Goal: Task Accomplishment & Management: Manage account settings

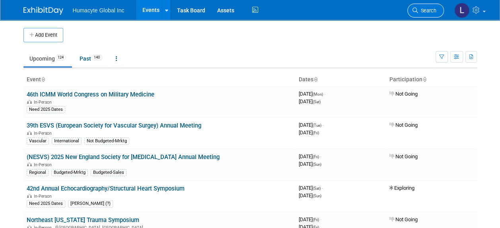
click at [421, 5] on link "Search" at bounding box center [425, 11] width 37 height 14
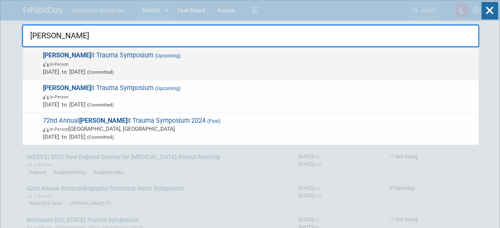
type input "[PERSON_NAME]"
click at [96, 73] on span "[DATE] to [DATE] (Committed)" at bounding box center [259, 72] width 432 height 8
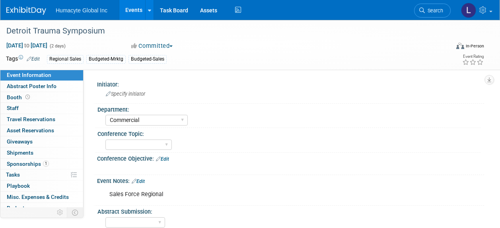
select select "Commercial"
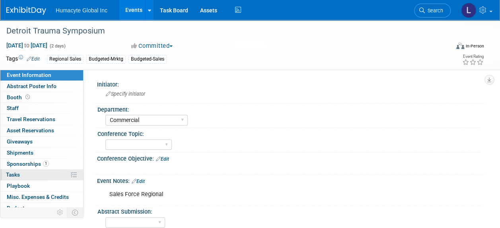
scroll to position [37, 0]
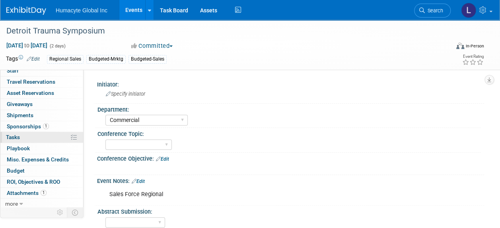
click at [14, 135] on span "Tasks 0%" at bounding box center [13, 137] width 14 height 6
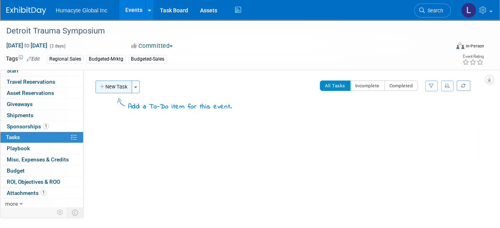
click at [111, 81] on button "New Task" at bounding box center [113, 86] width 37 height 13
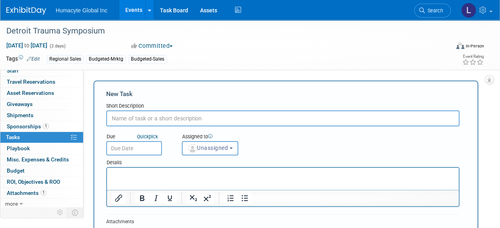
scroll to position [0, 0]
type input "Speaker"
click at [146, 146] on input "text" at bounding box center [134, 148] width 56 height 14
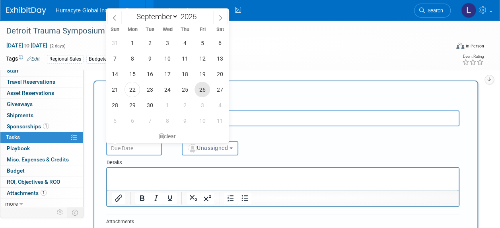
click at [200, 88] on span "26" at bounding box center [203, 90] width 16 height 16
type input "Sep 26, 2025"
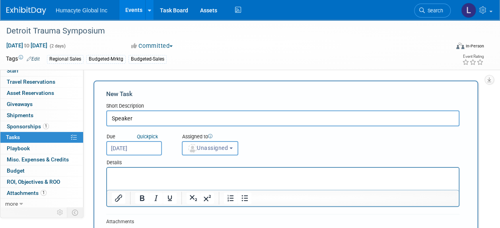
click at [207, 147] on span "Unassigned" at bounding box center [207, 147] width 41 height 6
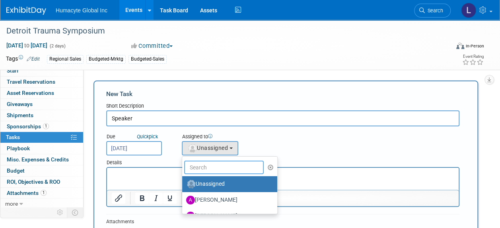
click at [208, 169] on input "text" at bounding box center [224, 167] width 80 height 14
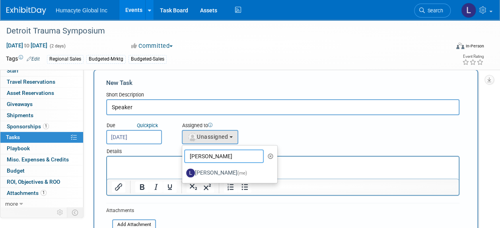
scroll to position [40, 0]
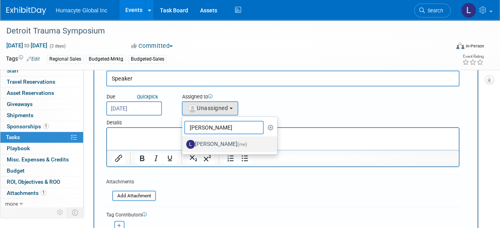
type input "Linda"
click at [217, 143] on label "Linda Hamilton (me)" at bounding box center [227, 144] width 83 height 13
click at [183, 143] on input "Linda Hamilton (me)" at bounding box center [180, 142] width 5 height 5
select select "37db9ad9-d629-4432-a702-64294516bf75"
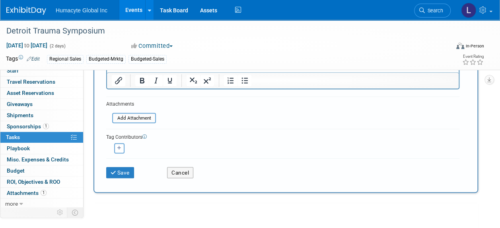
scroll to position [119, 0]
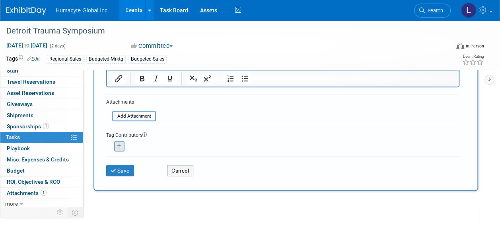
drag, startPoint x: 113, startPoint y: 146, endPoint x: 118, endPoint y: 149, distance: 5.4
click at [115, 146] on div "<img src="https://www.exhibitday.com/Images/Unassigned-User-Icon.png" style="wi…" at bounding box center [119, 146] width 26 height 10
click at [118, 148] on button "button" at bounding box center [119, 146] width 10 height 10
select select
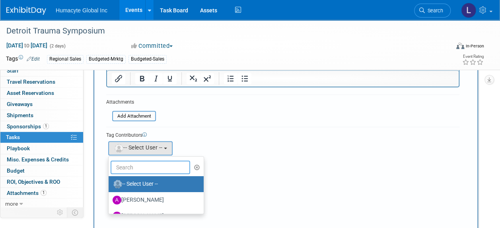
click at [147, 169] on input "text" at bounding box center [151, 167] width 80 height 14
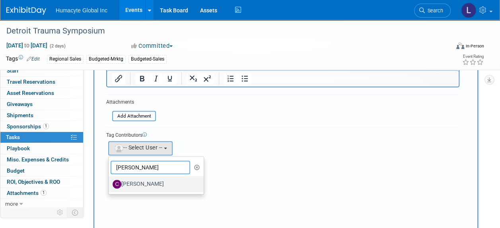
type input "Carlos"
click at [161, 181] on label "Carlos Martin Colindres" at bounding box center [154, 183] width 83 height 13
click at [110, 181] on input "Carlos Martin Colindres" at bounding box center [107, 182] width 5 height 5
select select "f095c606-68fd-4d79-ba94-10491e92a45f"
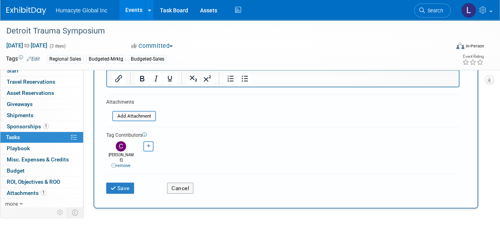
click at [149, 145] on icon "button" at bounding box center [149, 146] width 4 height 4
select select
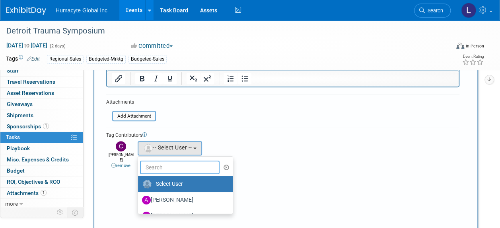
click at [148, 161] on input "text" at bounding box center [180, 167] width 80 height 14
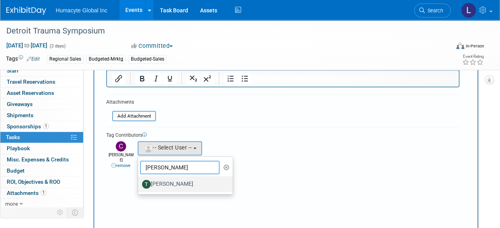
type input "Tony"
click at [168, 182] on label "Tony Jankiewicz" at bounding box center [183, 183] width 83 height 13
click at [139, 182] on input "Tony Jankiewicz" at bounding box center [136, 182] width 5 height 5
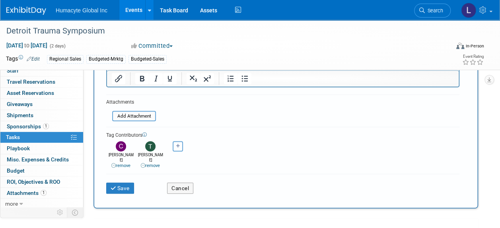
click at [179, 147] on icon "button" at bounding box center [178, 146] width 4 height 4
select select
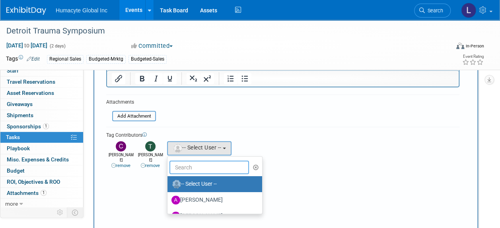
click at [184, 168] on input "text" at bounding box center [209, 167] width 80 height 14
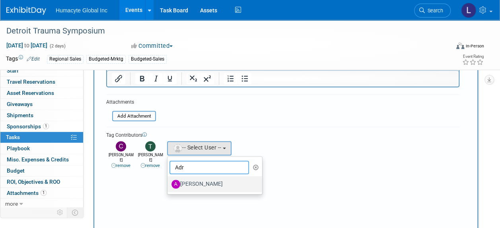
type input "Adr"
click at [204, 183] on label "Adrian Diazgonsen" at bounding box center [212, 183] width 83 height 13
click at [169, 183] on input "Adrian Diazgonsen" at bounding box center [165, 182] width 5 height 5
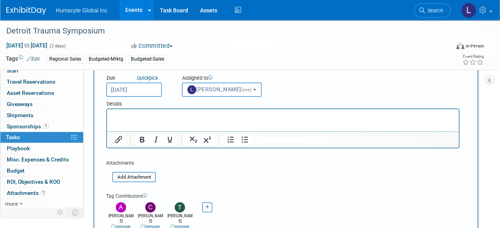
scroll to position [0, 0]
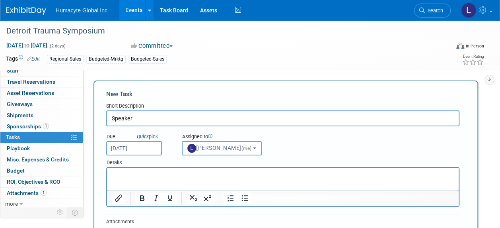
click at [136, 172] on p "Rich Text Area. Press ALT-0 for help." at bounding box center [283, 175] width 342 height 8
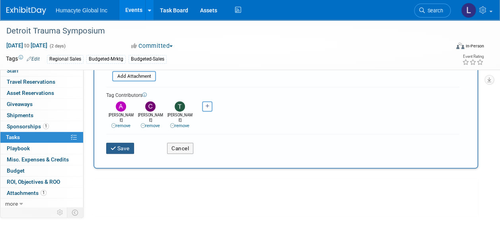
click at [115, 146] on icon "submit" at bounding box center [114, 149] width 7 height 6
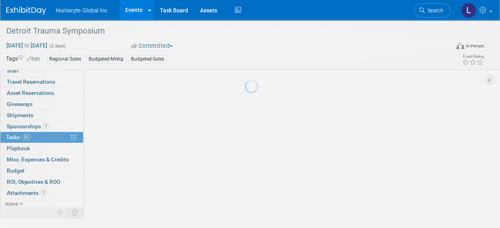
scroll to position [33, 0]
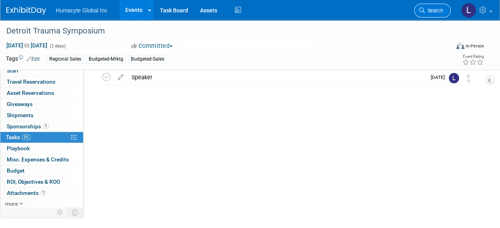
click at [422, 14] on link "Search" at bounding box center [432, 11] width 37 height 14
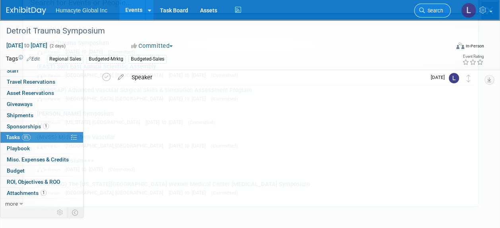
scroll to position [0, 0]
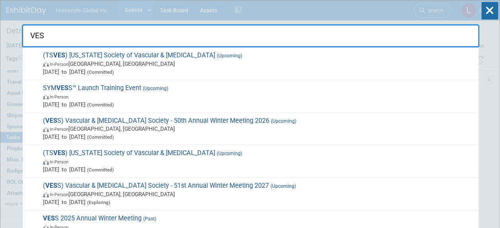
type input "VESS"
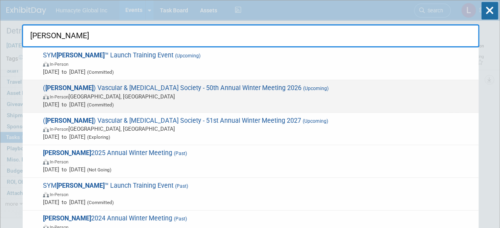
click at [114, 102] on span "(Committed)" at bounding box center [100, 105] width 28 height 6
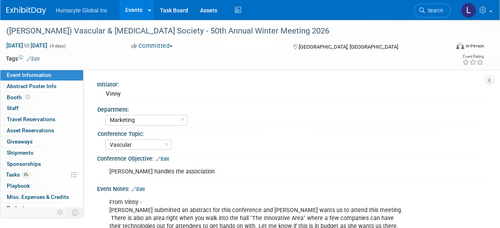
select select "Marketing"
select select "Vascular"
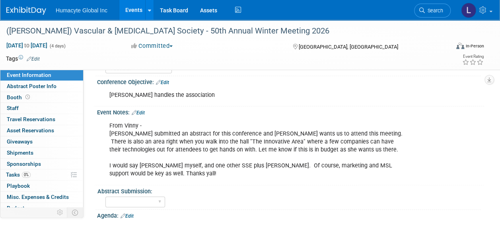
scroll to position [80, 0]
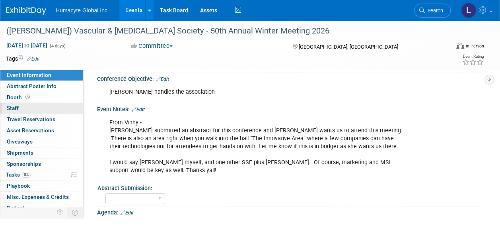
click at [17, 107] on span "Staff 0" at bounding box center [13, 108] width 12 height 6
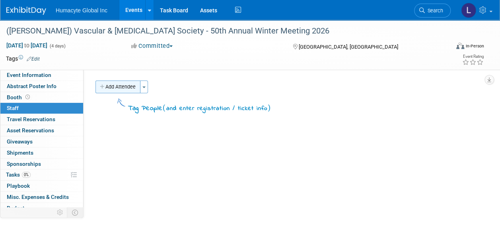
click at [119, 90] on button "Add Attendee" at bounding box center [117, 86] width 45 height 13
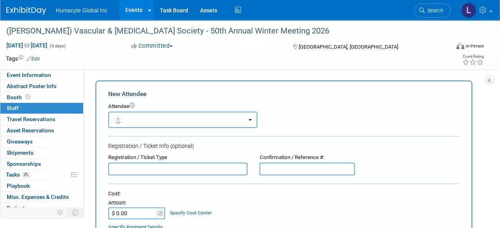
click at [131, 120] on button "button" at bounding box center [182, 119] width 149 height 16
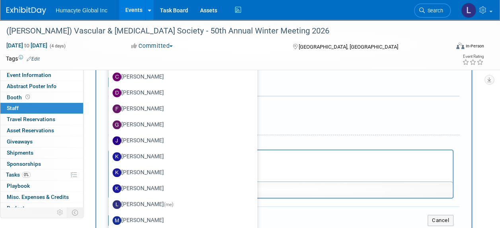
click at [375, 125] on form "New Attendee Attendee <img src="https://www.exhibitday.com/Images/Unassigned-Us…" at bounding box center [283, 80] width 351 height 301
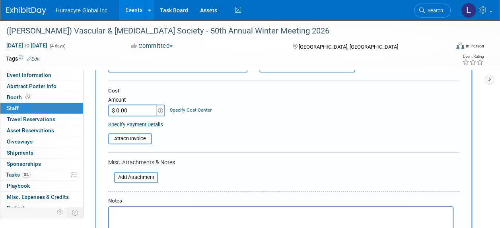
scroll to position [119, 0]
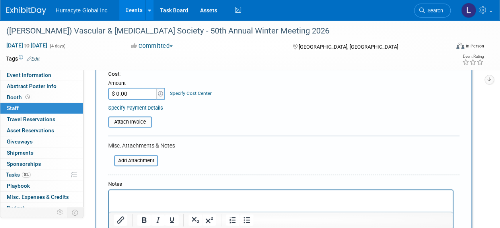
click at [202, 91] on link "Specify Cost Center" at bounding box center [191, 93] width 42 height 6
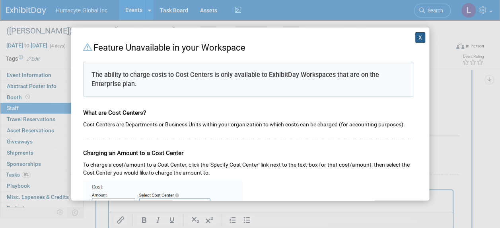
click at [415, 33] on button "X" at bounding box center [420, 37] width 10 height 10
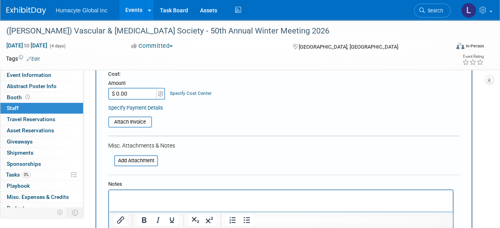
click at [181, 92] on link "Specify Cost Center" at bounding box center [191, 93] width 42 height 6
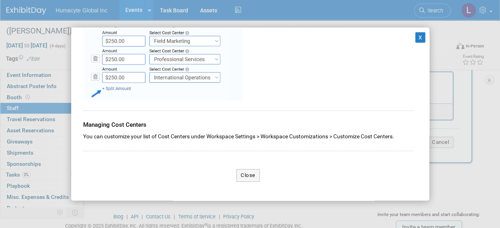
scroll to position [239, 0]
click at [415, 39] on button "X" at bounding box center [420, 37] width 10 height 10
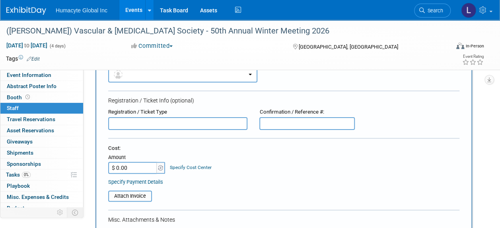
scroll to position [0, 0]
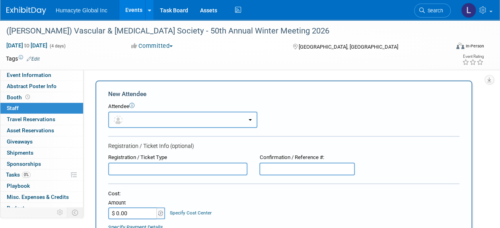
click at [134, 120] on button "button" at bounding box center [182, 119] width 149 height 16
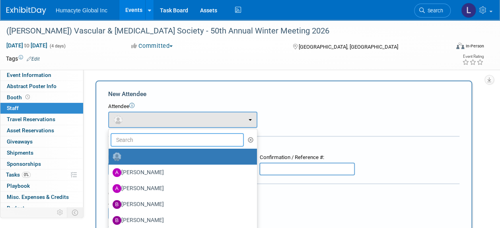
click at [143, 136] on input "text" at bounding box center [177, 140] width 133 height 14
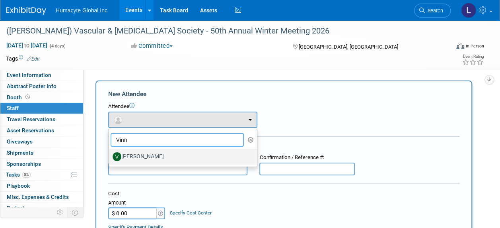
type input "Vinn"
click at [157, 154] on label "Vinny Mazzurco" at bounding box center [181, 156] width 136 height 13
click at [110, 154] on input "Vinny Mazzurco" at bounding box center [107, 155] width 5 height 5
select select "6610b2a4-1c57-494a-8852-97f52d13be71"
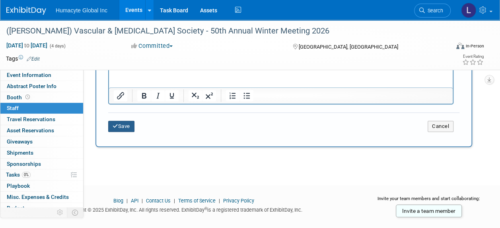
click at [120, 128] on button "Save" at bounding box center [121, 126] width 26 height 11
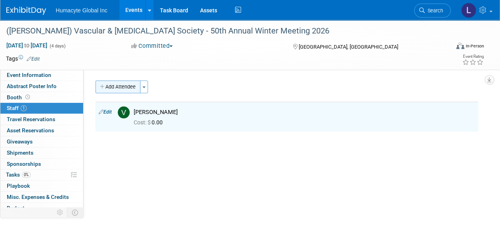
click at [128, 89] on button "Add Attendee" at bounding box center [117, 86] width 45 height 13
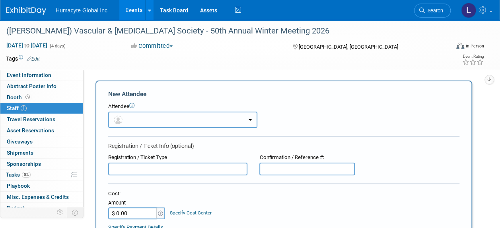
click at [137, 121] on button "button" at bounding box center [182, 119] width 149 height 16
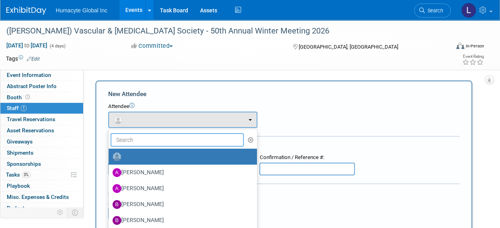
click at [140, 143] on input "text" at bounding box center [177, 140] width 133 height 14
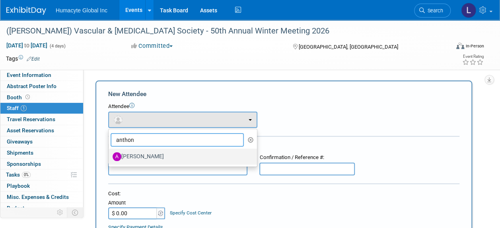
type input "anthon"
click at [146, 158] on label "Anthony Mattair" at bounding box center [181, 156] width 136 height 13
click at [110, 158] on input "Anthony Mattair" at bounding box center [107, 155] width 5 height 5
select select "32496a97-0b70-4248-9380-580a718ec7dd"
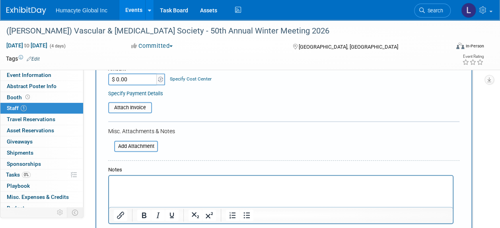
scroll to position [318, 0]
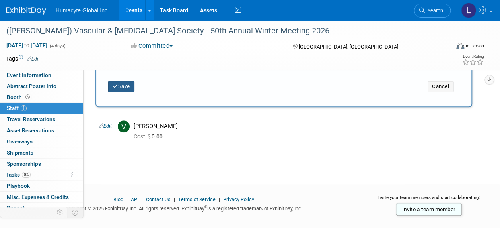
click at [114, 82] on button "Save" at bounding box center [121, 86] width 26 height 11
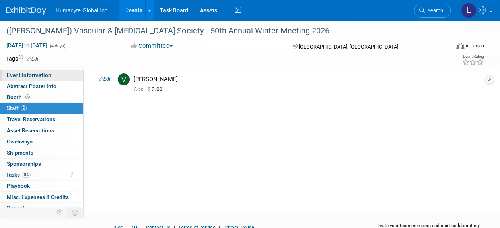
scroll to position [23, 0]
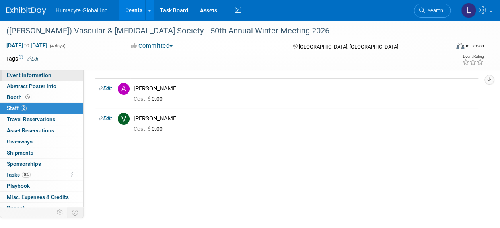
click at [19, 73] on span "Event Information" at bounding box center [29, 75] width 45 height 6
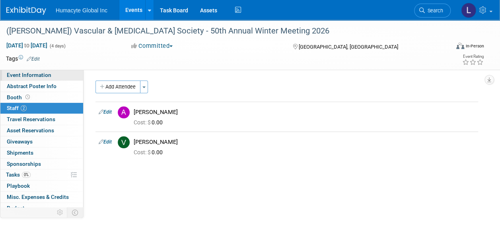
select select "Marketing"
select select "Vascular"
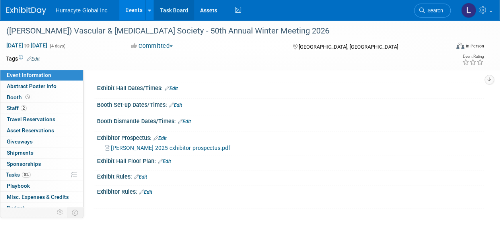
scroll to position [278, 0]
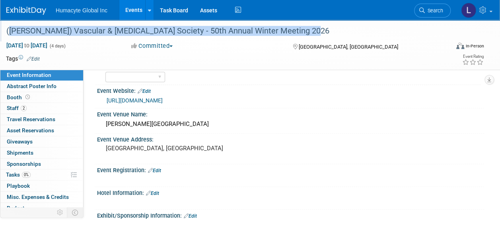
drag, startPoint x: 309, startPoint y: 31, endPoint x: 4, endPoint y: 31, distance: 304.7
click at [4, 31] on div "([PERSON_NAME]) Vascular & [MEDICAL_DATA] Society - 50th Annual Winter Meeting …" at bounding box center [224, 31] width 440 height 14
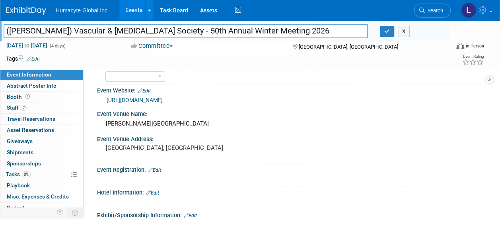
click at [128, 32] on input "([PERSON_NAME]) Vascular & [MEDICAL_DATA] Society - 50th Annual Winter Meeting …" at bounding box center [186, 31] width 364 height 14
click at [12, 105] on span "Staff 2" at bounding box center [17, 107] width 20 height 6
